Goal: Task Accomplishment & Management: Manage account settings

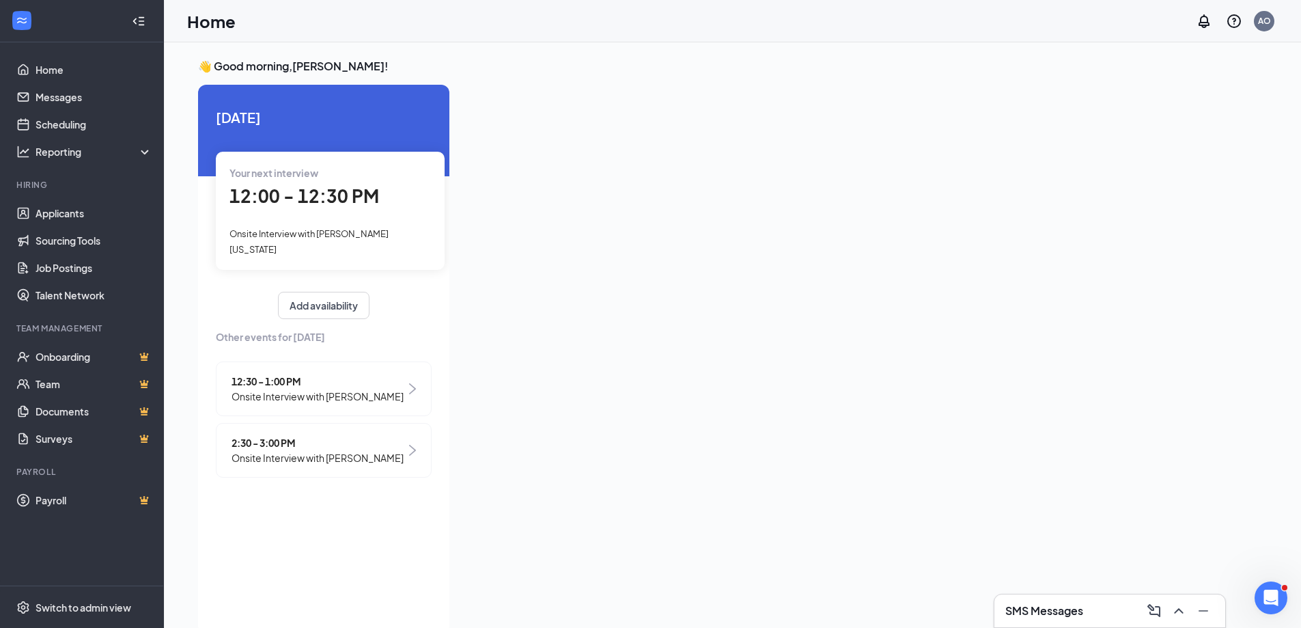
click at [279, 374] on span "12:30 - 1:00 PM" at bounding box center [317, 381] width 172 height 15
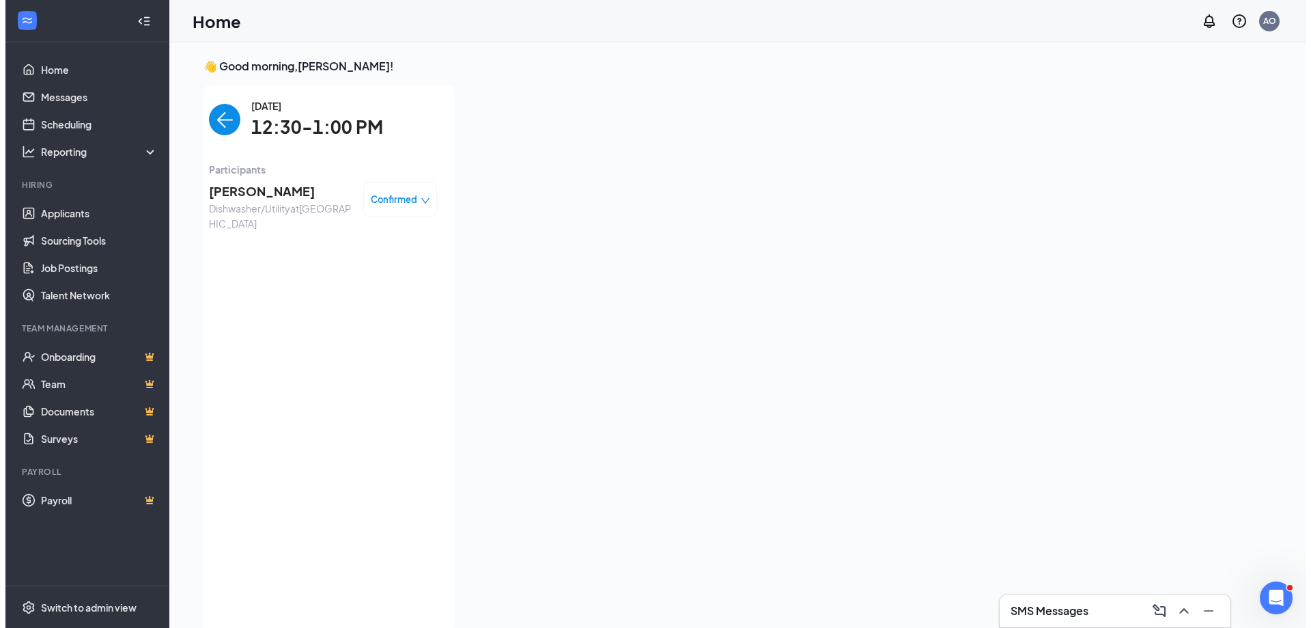
scroll to position [5, 0]
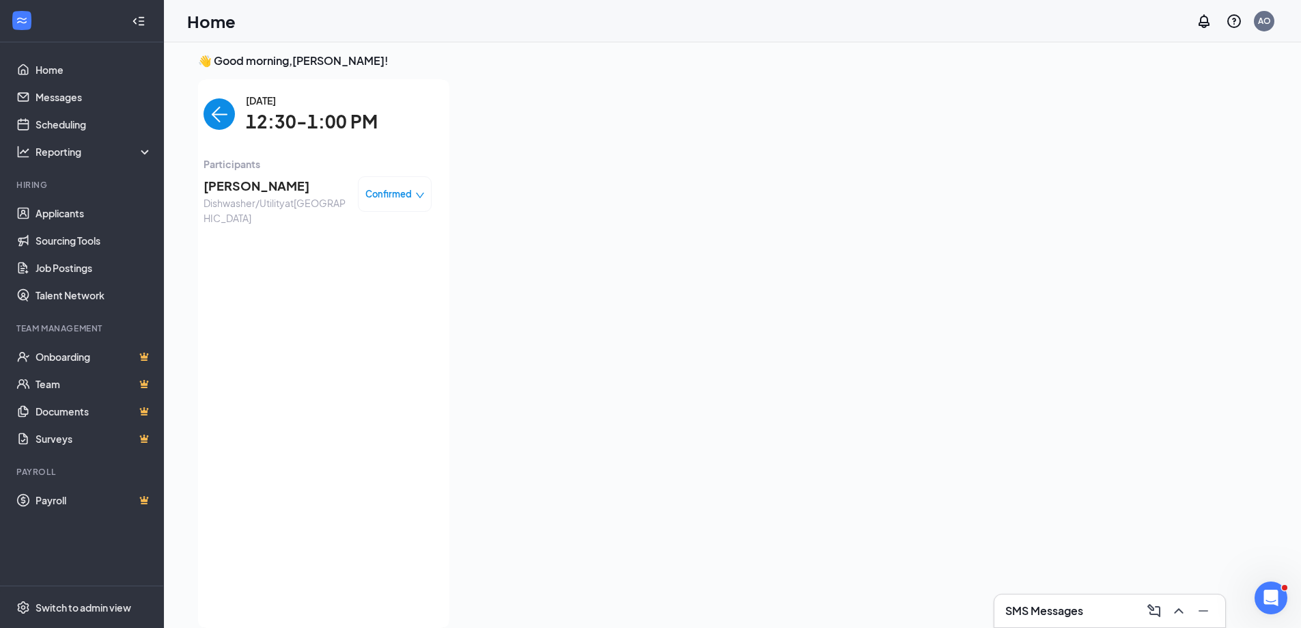
click at [250, 184] on span "[PERSON_NAME]" at bounding box center [274, 185] width 143 height 19
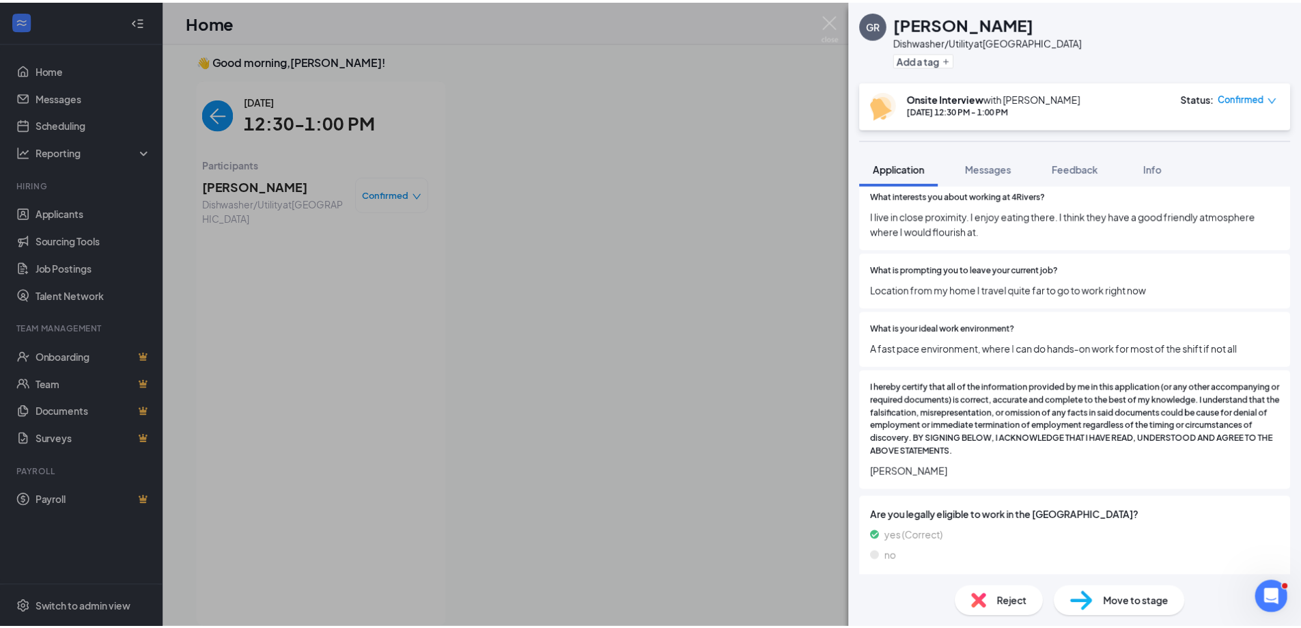
scroll to position [900, 0]
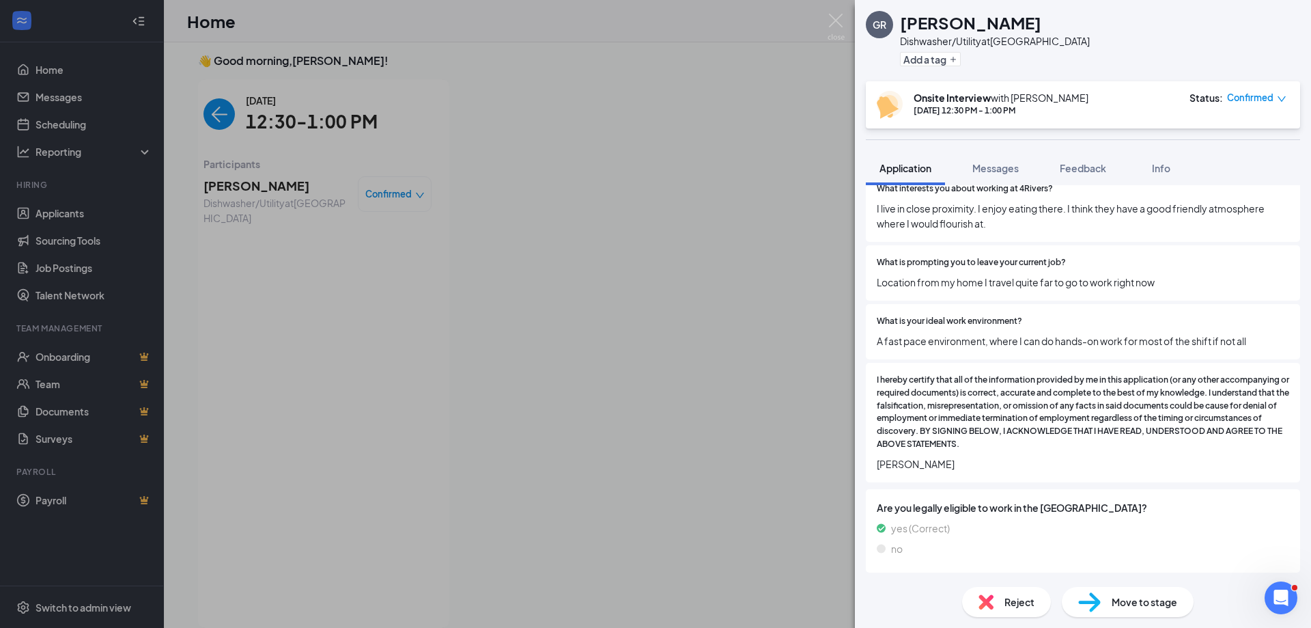
click at [386, 240] on div "GR [PERSON_NAME] Dishwasher/Utility at [GEOGRAPHIC_DATA] Add a tag Onsite Inter…" at bounding box center [655, 314] width 1311 height 628
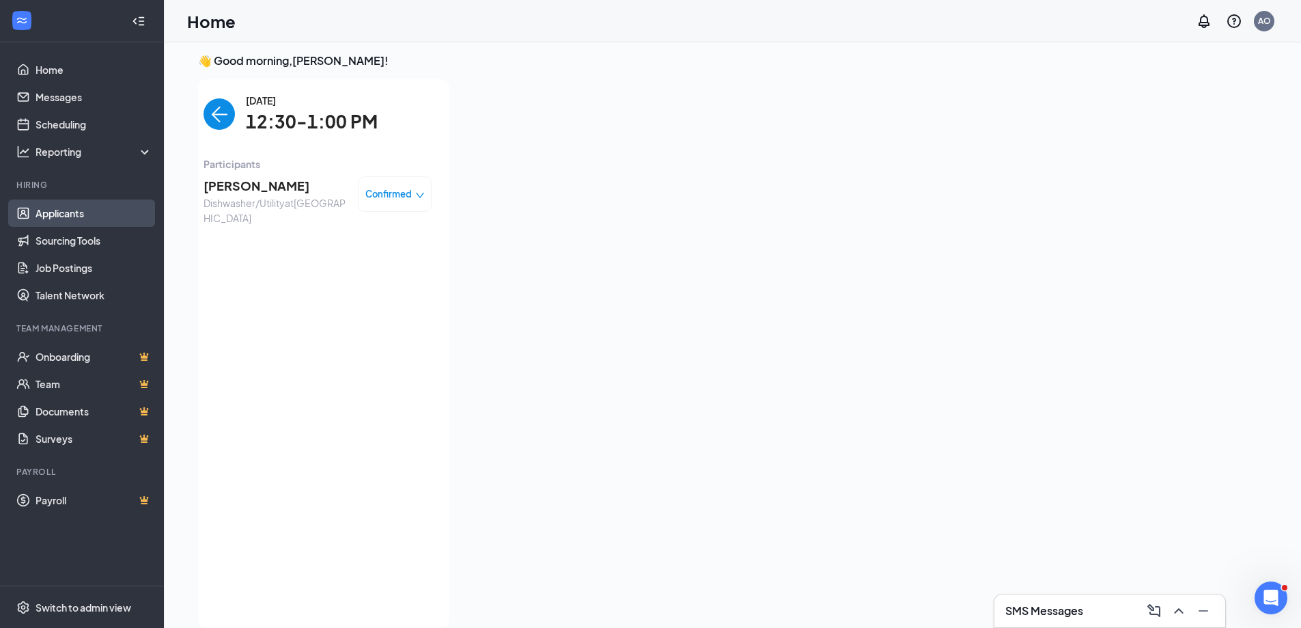
click at [53, 210] on link "Applicants" at bounding box center [94, 212] width 117 height 27
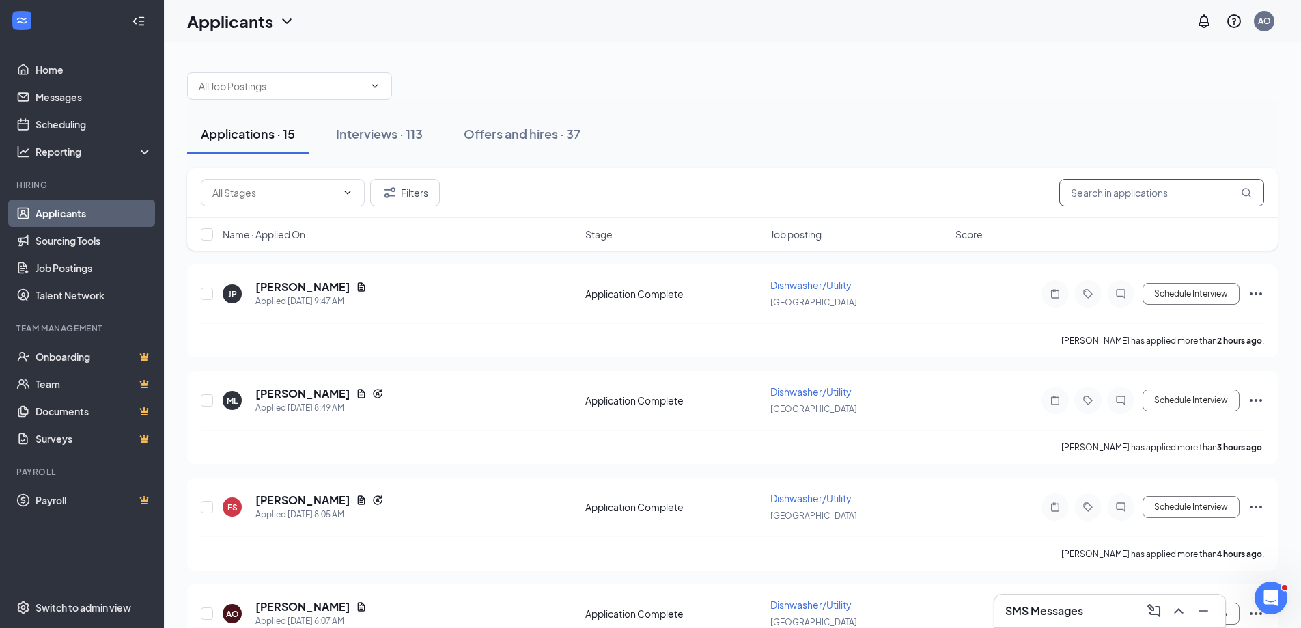
click at [1170, 194] on input "text" at bounding box center [1161, 192] width 205 height 27
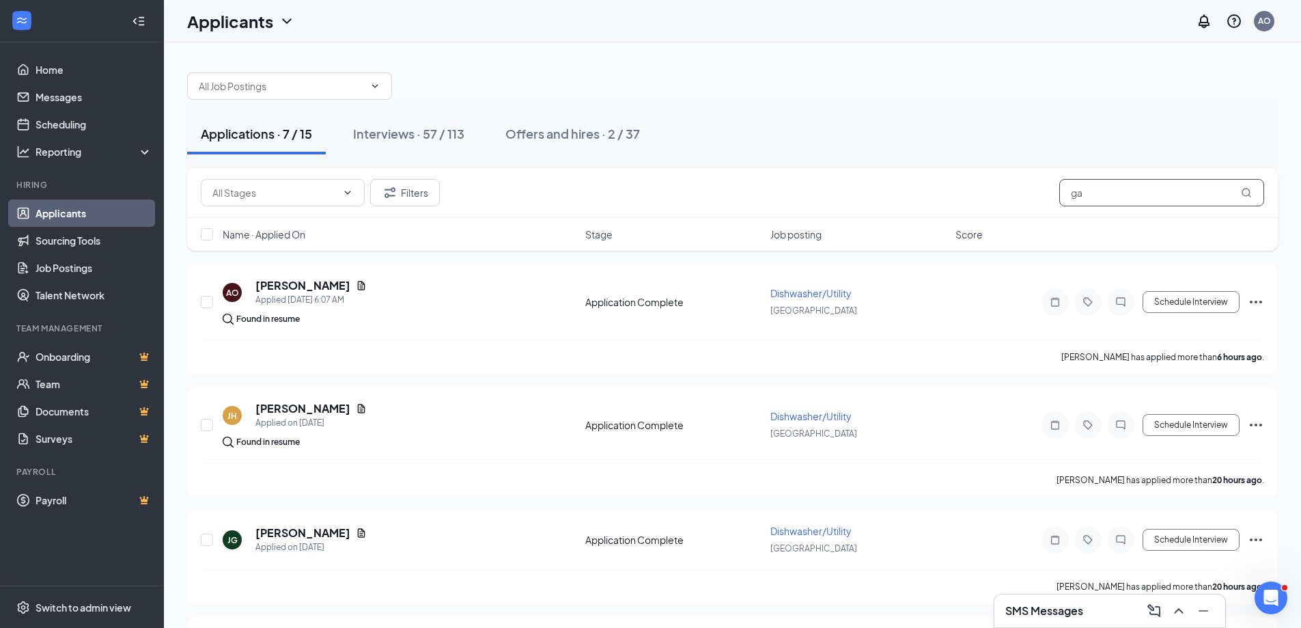
type input "g"
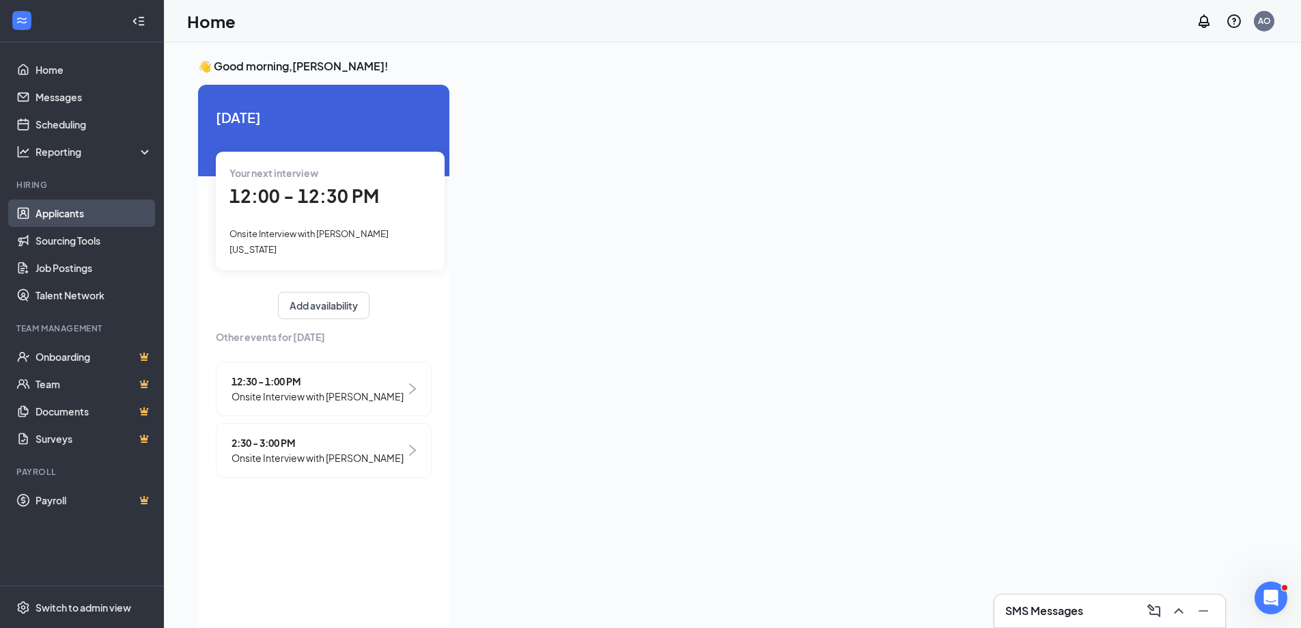
click at [76, 206] on link "Applicants" at bounding box center [94, 212] width 117 height 27
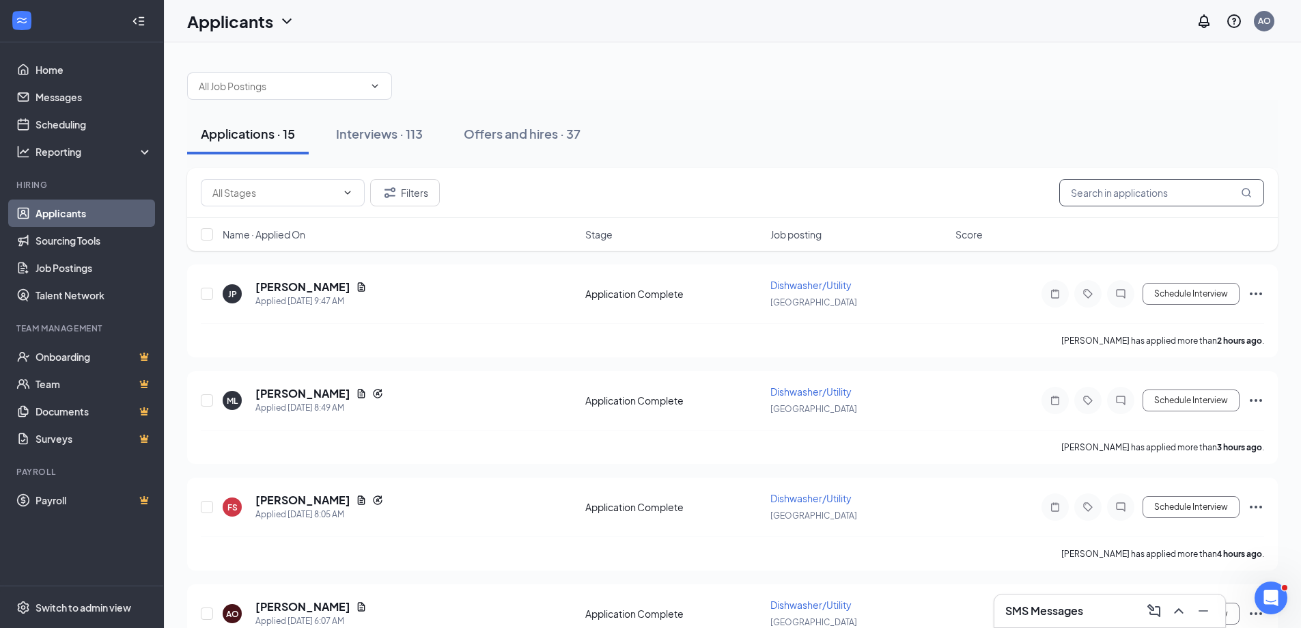
click at [1146, 186] on input "text" at bounding box center [1161, 192] width 205 height 27
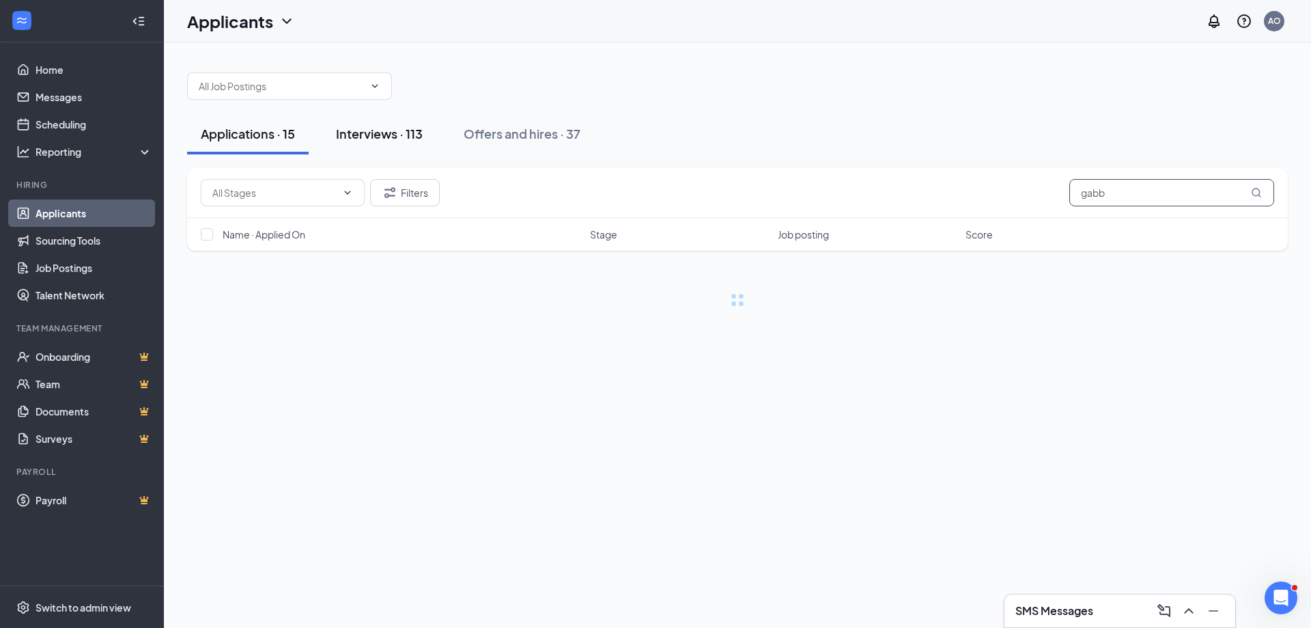
type input "gabb"
click at [368, 126] on div "Interviews · 113" at bounding box center [379, 133] width 87 height 17
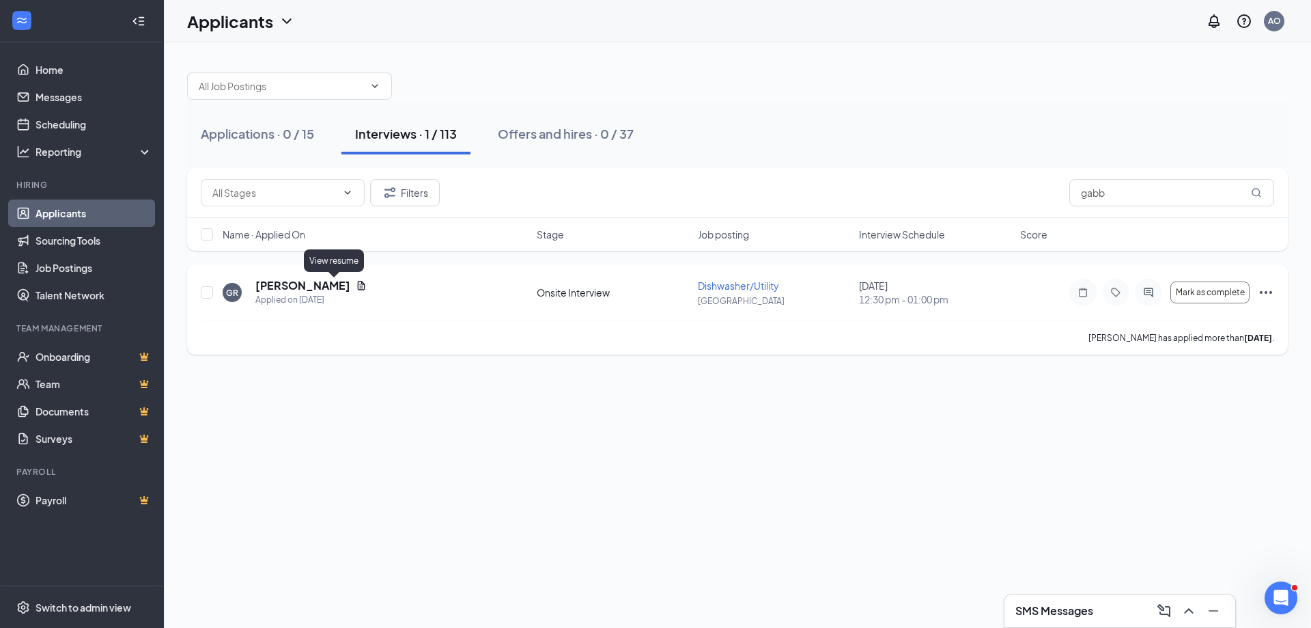
click at [356, 283] on icon "Document" at bounding box center [361, 285] width 11 height 11
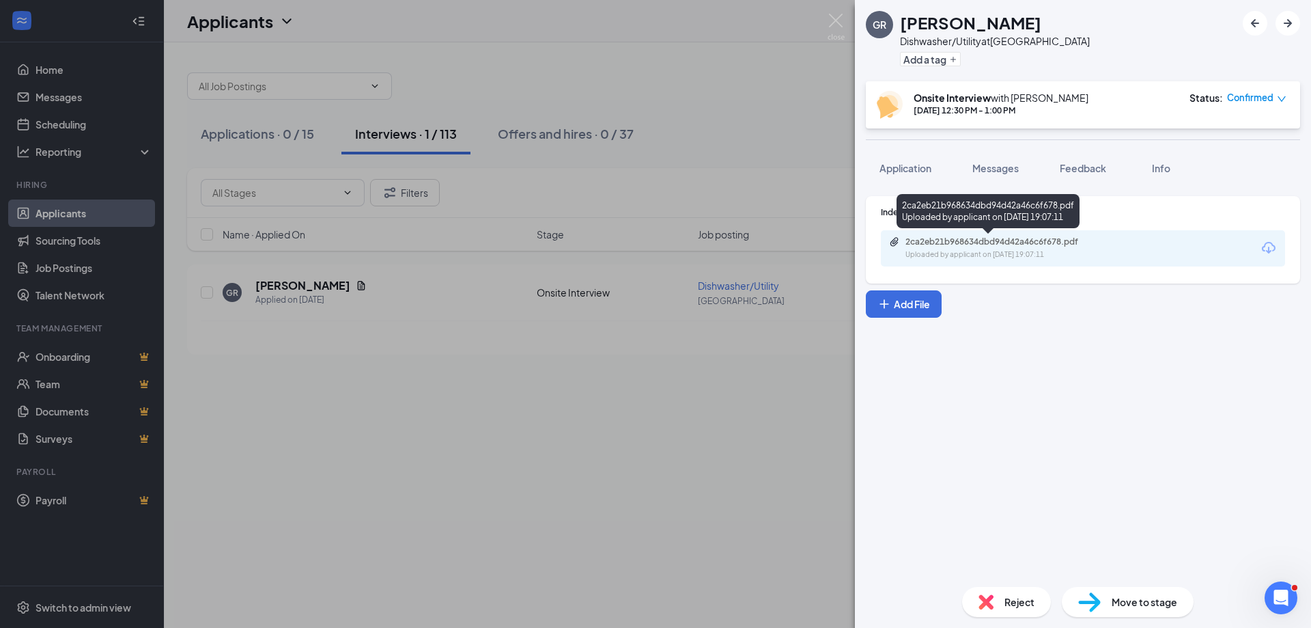
click at [996, 245] on div "2ca2eb21b968634dbd94d42a46c6f678.pdf" at bounding box center [1000, 241] width 191 height 11
click at [1024, 242] on div "2ca2eb21b968634dbd94d42a46c6f678.pdf" at bounding box center [1000, 241] width 191 height 11
click at [940, 243] on div "2ca2eb21b968634dbd94d42a46c6f678.pdf" at bounding box center [1000, 241] width 191 height 11
click at [42, 71] on div "GR GABBY RIGG Dishwasher/Utility at Coral Springs Add a tag Onsite Interview wi…" at bounding box center [655, 314] width 1311 height 628
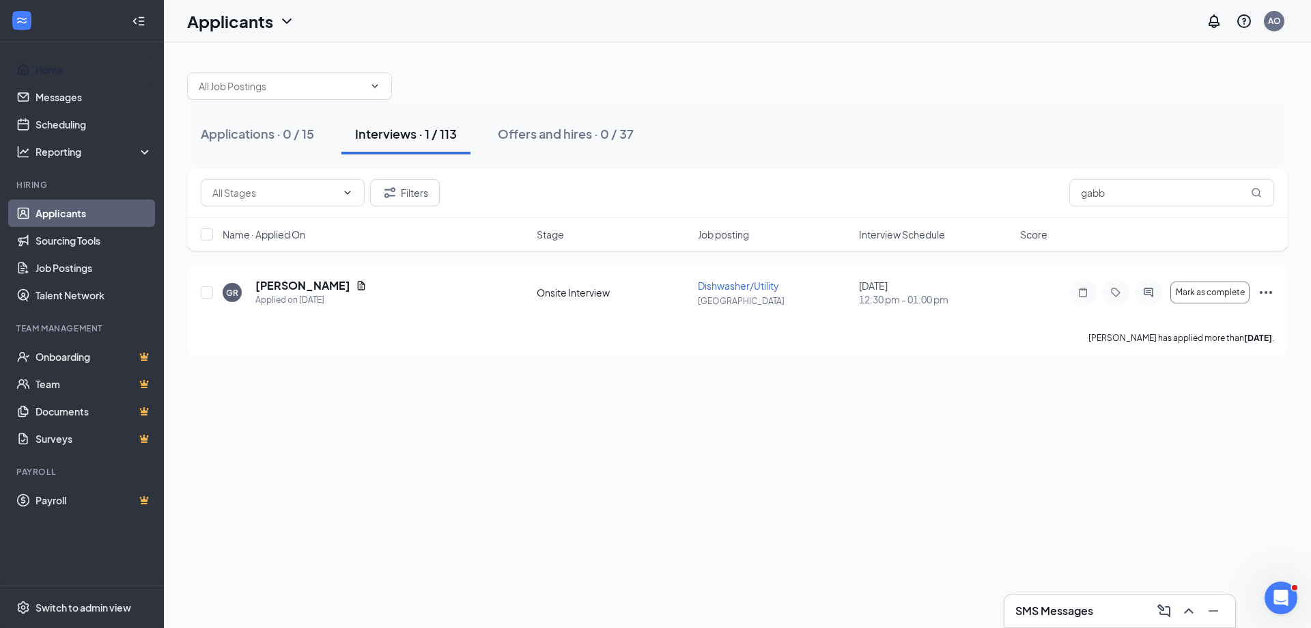
click at [42, 71] on link "Home" at bounding box center [94, 69] width 117 height 27
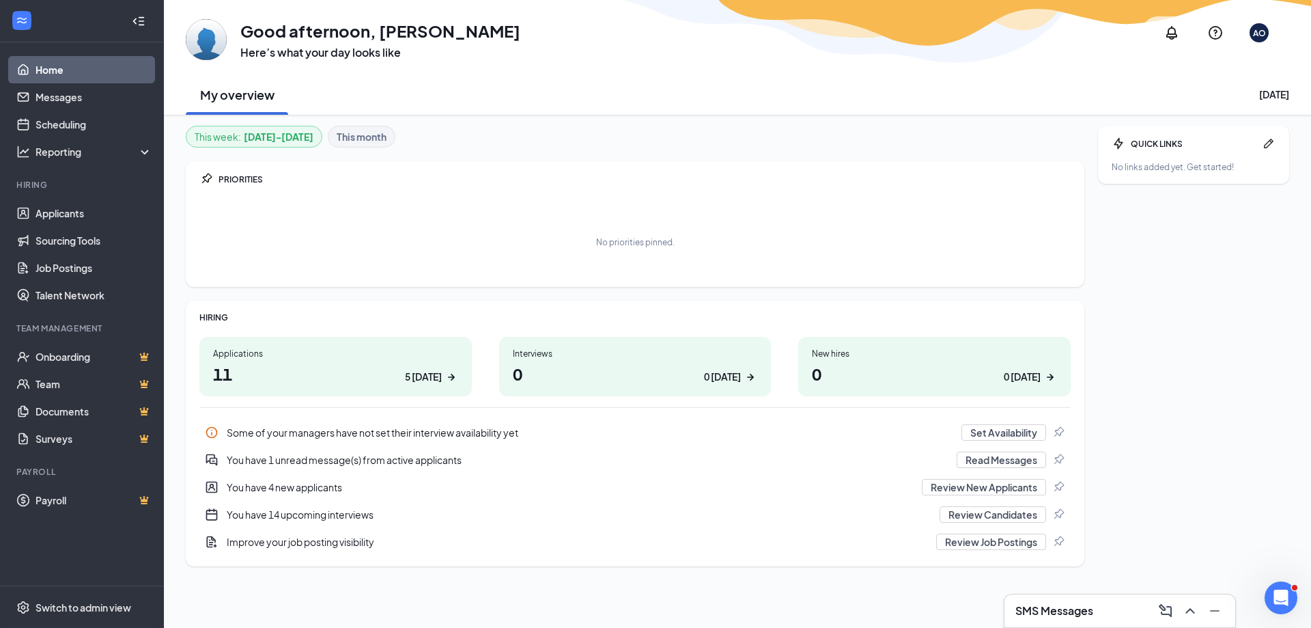
click at [417, 363] on h1 "11 5 today" at bounding box center [335, 373] width 245 height 23
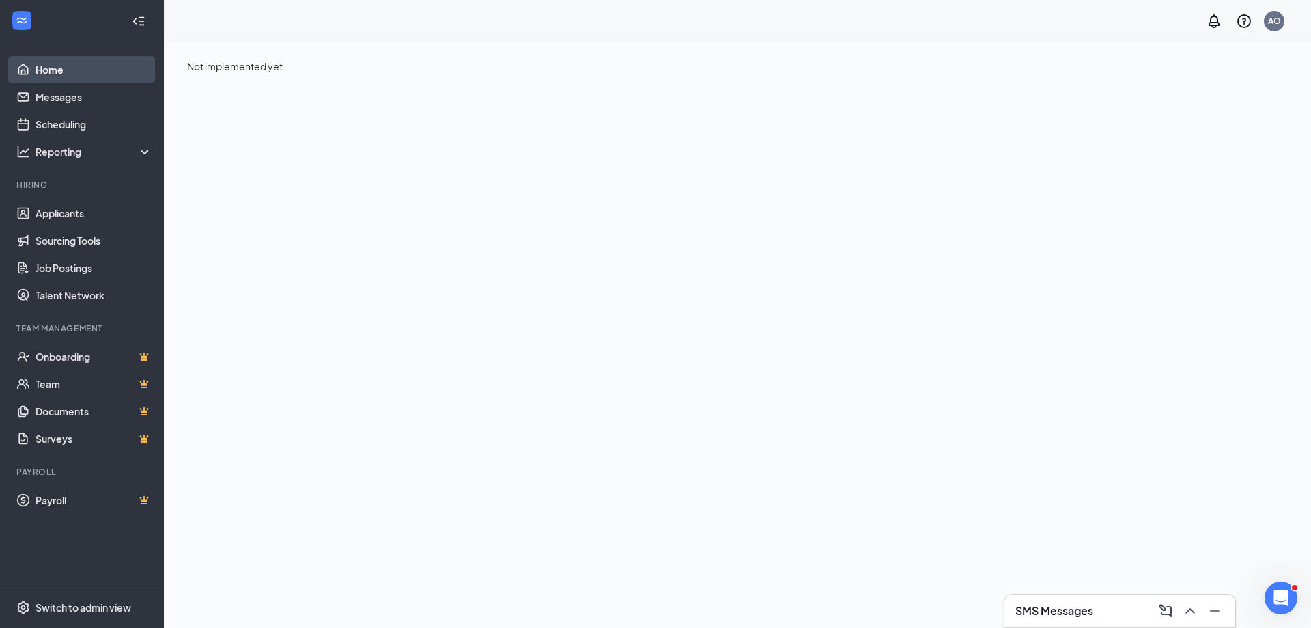
click at [64, 73] on link "Home" at bounding box center [94, 69] width 117 height 27
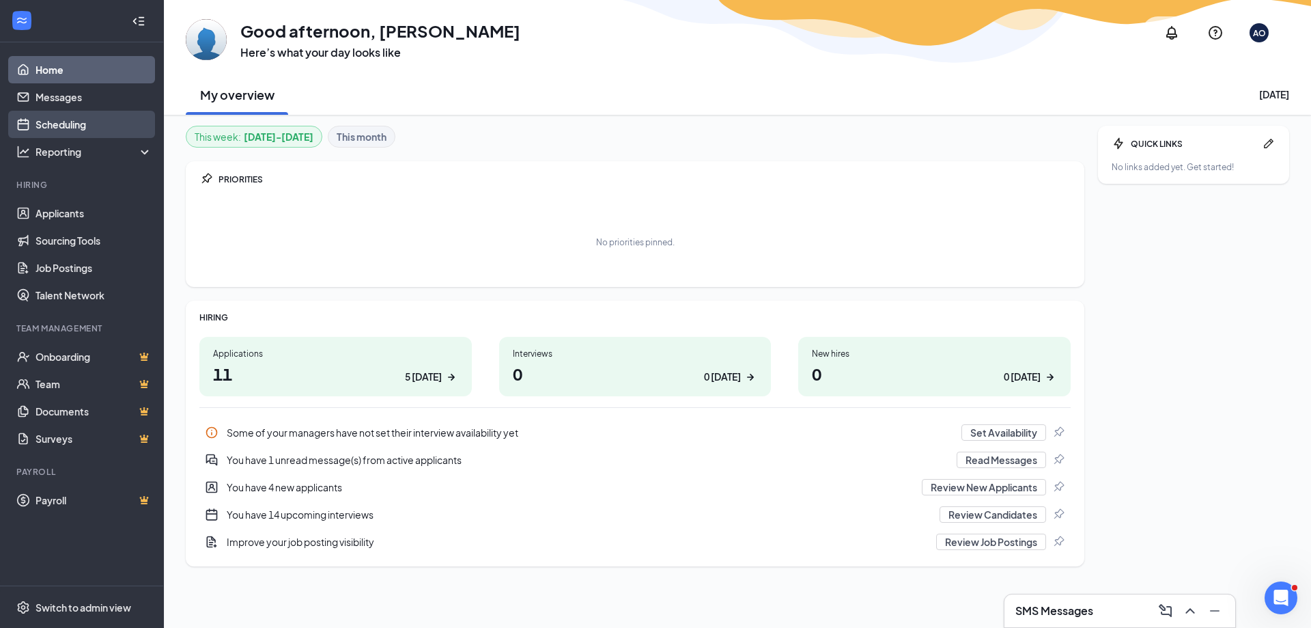
click at [54, 122] on link "Scheduling" at bounding box center [94, 124] width 117 height 27
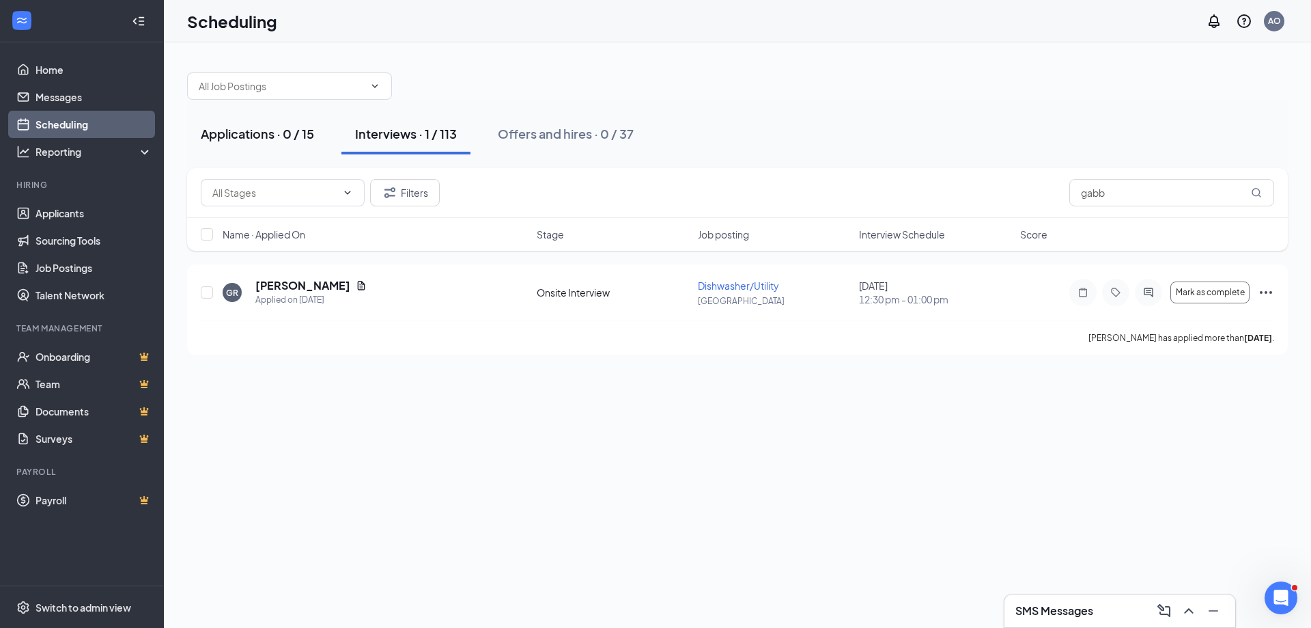
click at [283, 137] on div "Applications · 0 / 15" at bounding box center [257, 133] width 113 height 17
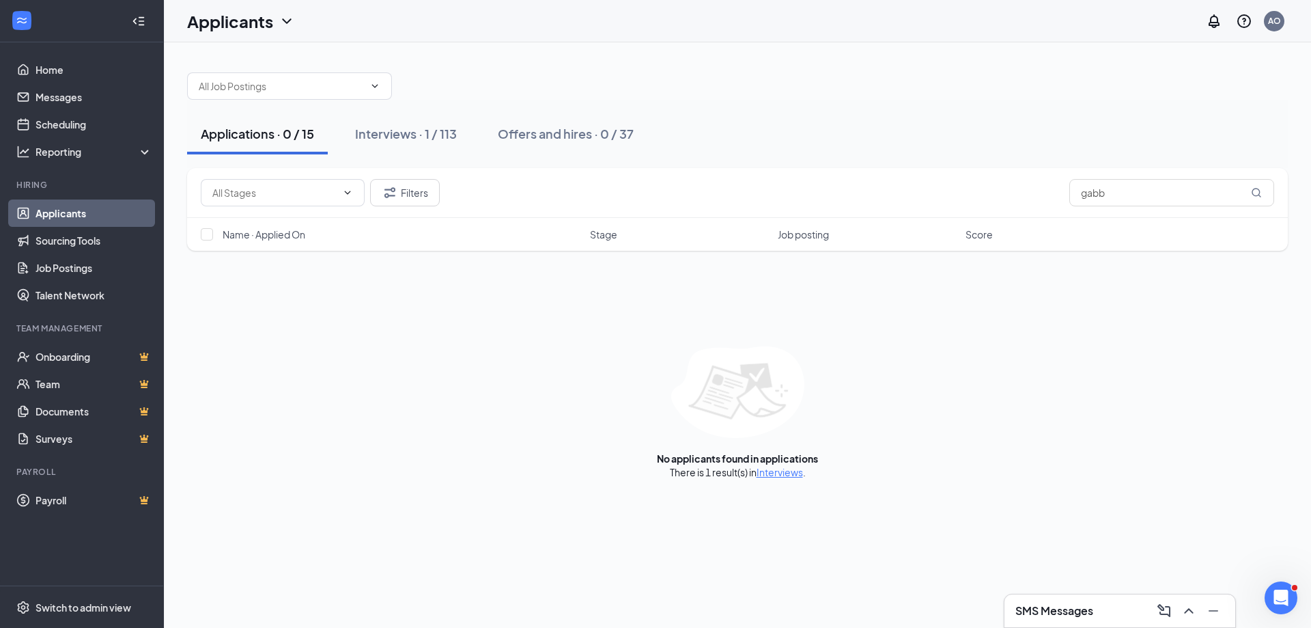
click at [20, 21] on icon "WorkstreamLogo" at bounding box center [22, 21] width 14 height 14
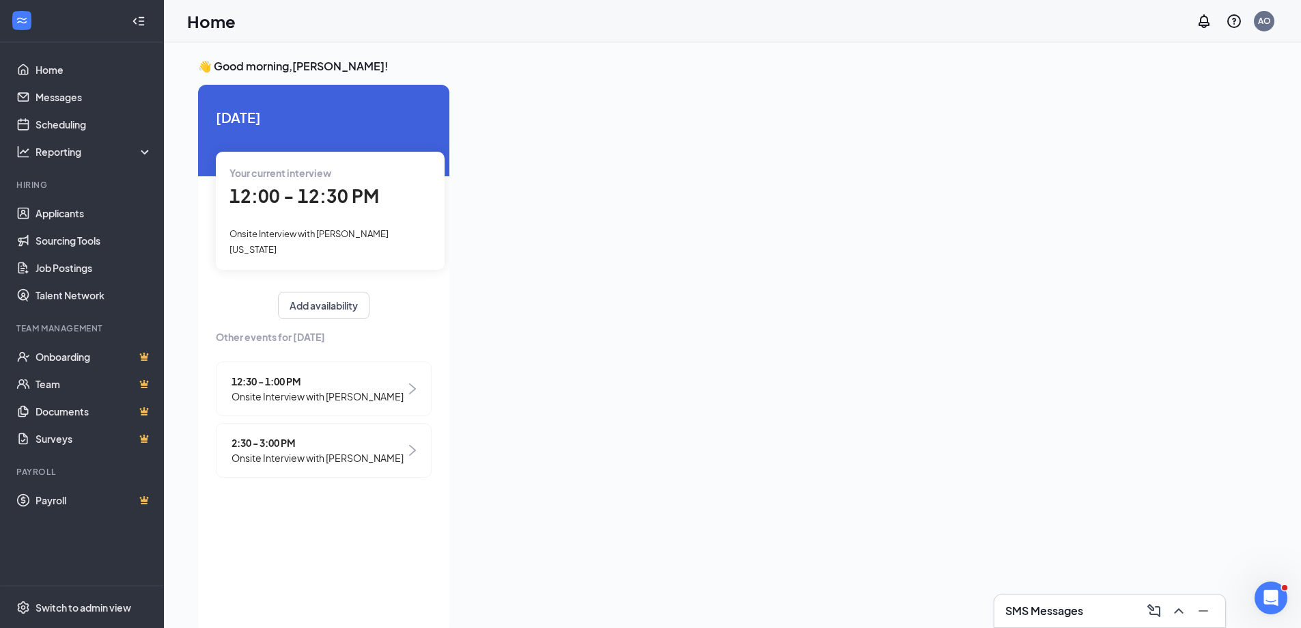
click at [310, 435] on div "2:30 - 3:00 PM Onsite Interview with edward Dunklin" at bounding box center [317, 450] width 172 height 30
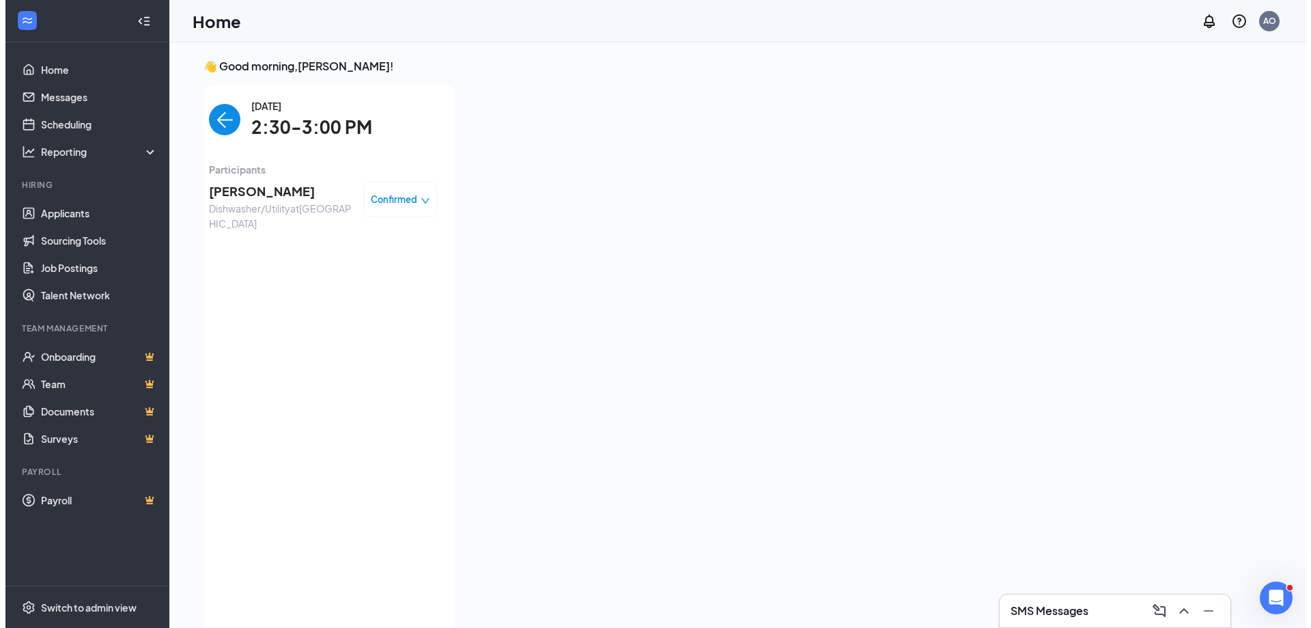
scroll to position [5, 0]
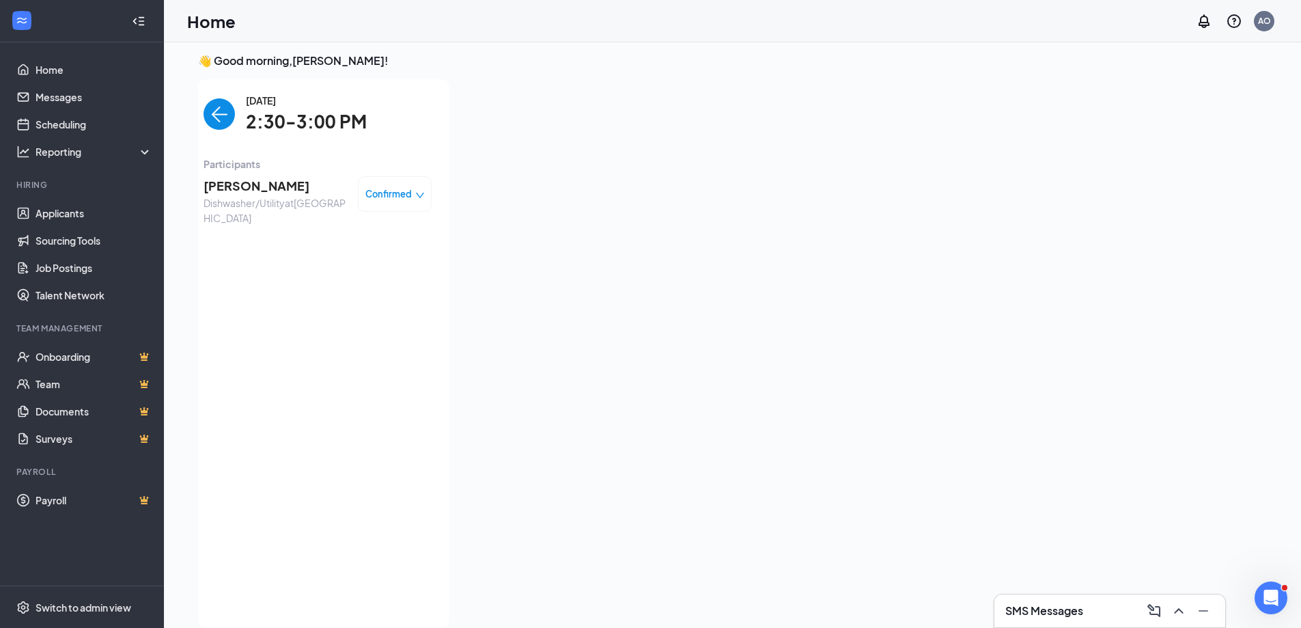
click at [255, 188] on span "edward Dunklin" at bounding box center [274, 185] width 143 height 19
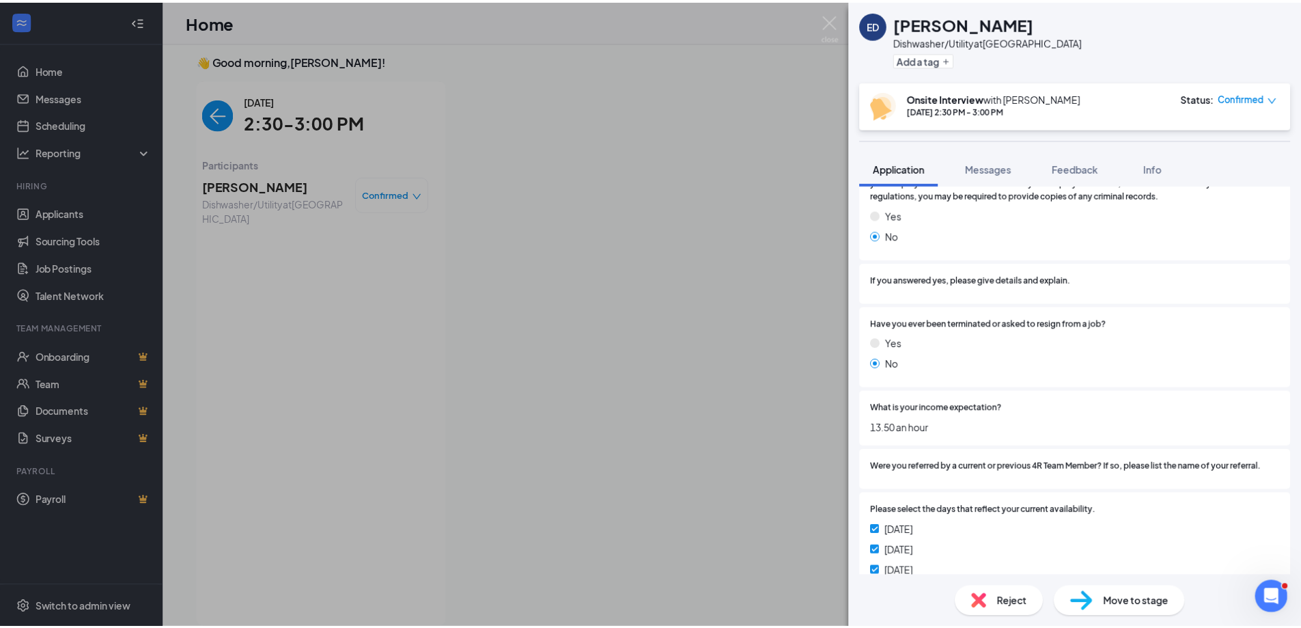
scroll to position [615, 0]
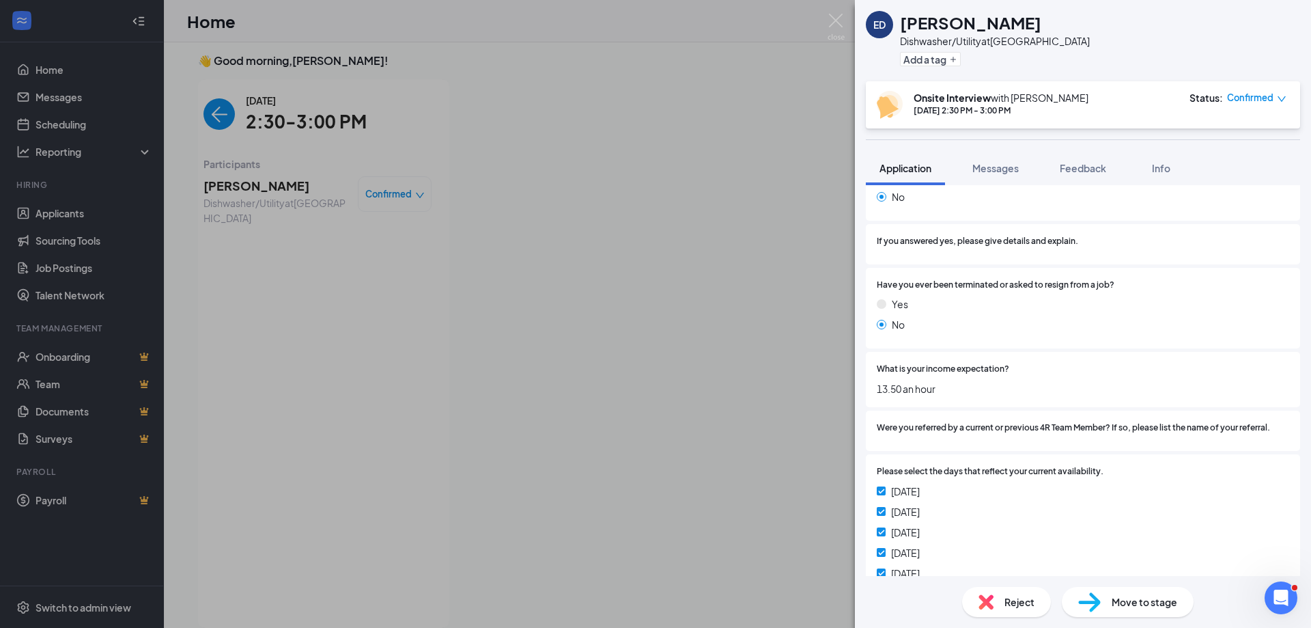
click at [520, 177] on div "ED edward Dunklin Dishwasher/Utility at Coral Springs Add a tag Onsite Intervie…" at bounding box center [655, 314] width 1311 height 628
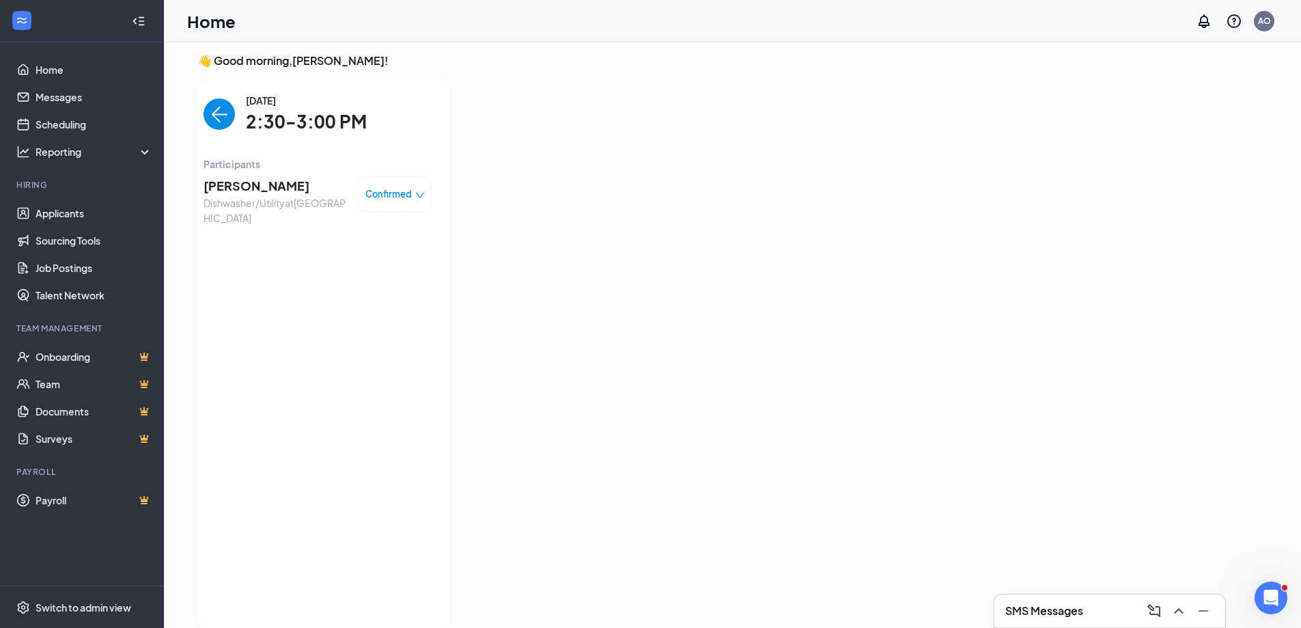
click at [221, 119] on img "back-button" at bounding box center [218, 113] width 31 height 31
